Goal: Task Accomplishment & Management: Manage account settings

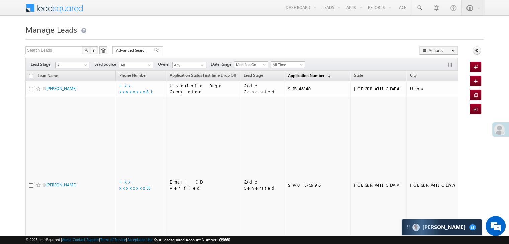
click at [295, 75] on span "Application Number" at bounding box center [306, 75] width 36 height 5
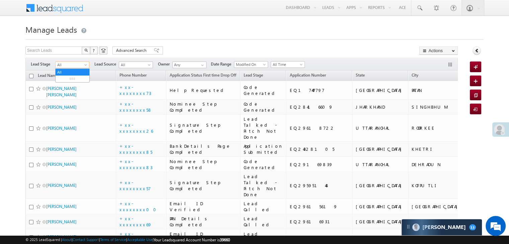
click at [86, 65] on span at bounding box center [86, 66] width 5 height 5
click at [70, 81] on link "Lead Generated" at bounding box center [73, 79] width 34 height 6
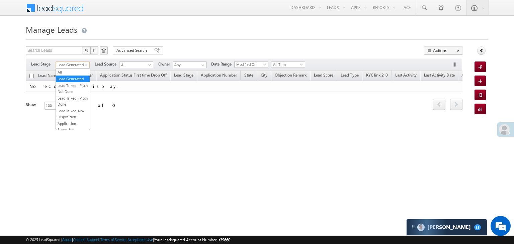
click at [83, 64] on span "Lead Generated" at bounding box center [72, 65] width 32 height 6
click at [74, 71] on link "All" at bounding box center [73, 72] width 34 height 6
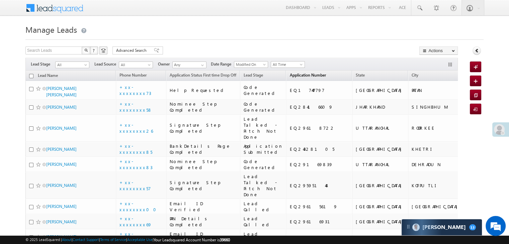
click at [290, 73] on span "Application Number" at bounding box center [308, 75] width 36 height 5
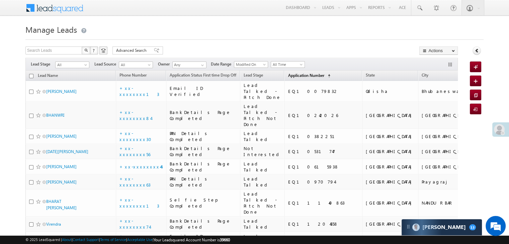
click at [288, 72] on link "Application Number (sorted ascending)" at bounding box center [309, 76] width 49 height 9
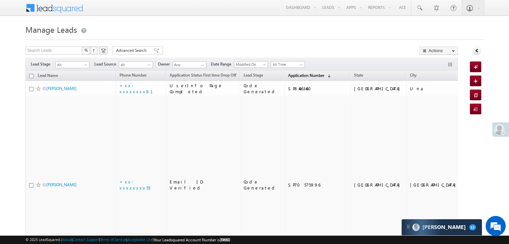
click at [288, 72] on link "Application Number (sorted descending)" at bounding box center [309, 76] width 49 height 9
